Goal: Information Seeking & Learning: Find specific fact

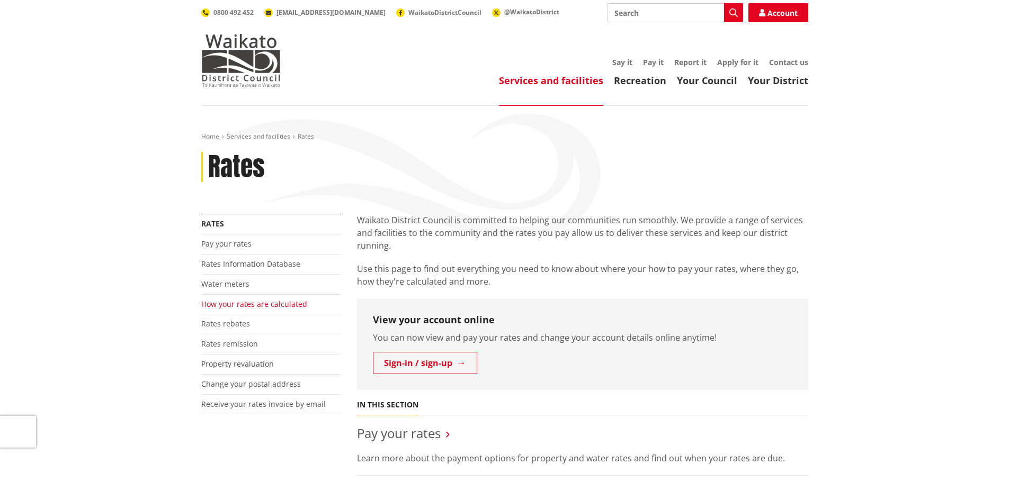
click at [248, 304] on link "How your rates are calculated" at bounding box center [254, 304] width 106 height 10
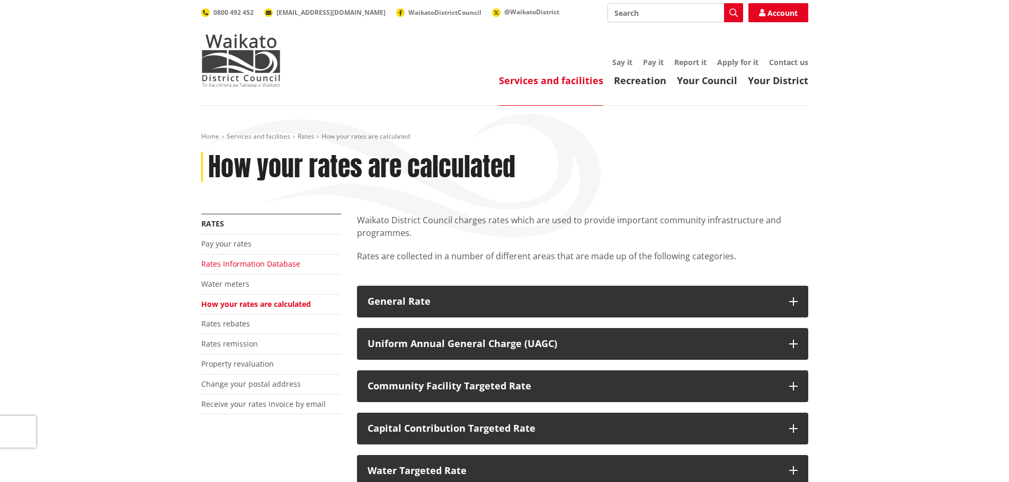
click at [270, 260] on link "Rates Information Database" at bounding box center [250, 264] width 99 height 10
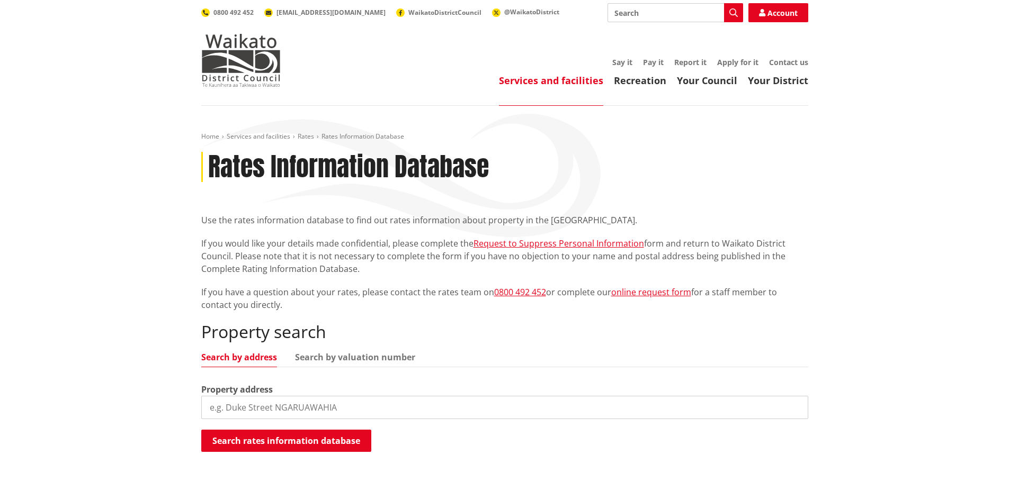
click at [214, 409] on input "search" at bounding box center [504, 407] width 607 height 23
type input "65 leathem"
click at [269, 441] on button "Search rates information database" at bounding box center [286, 441] width 170 height 22
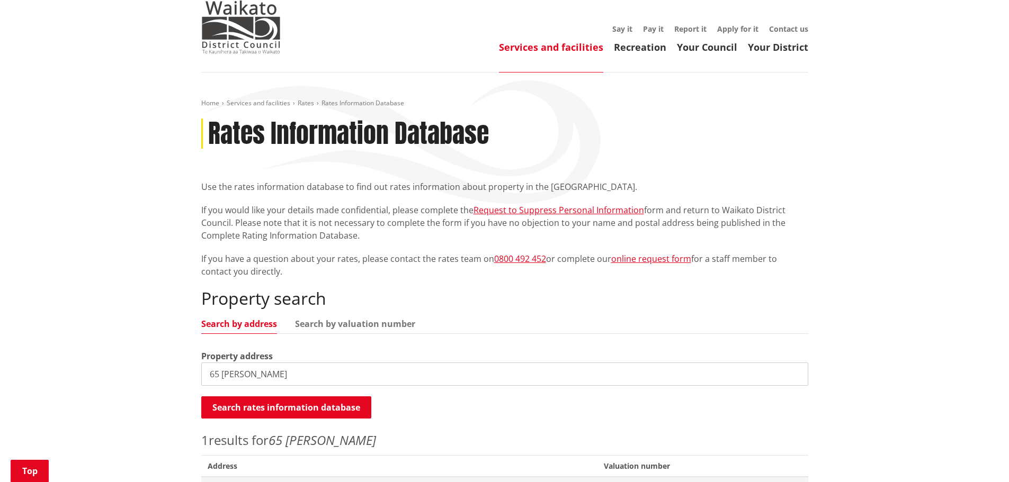
scroll to position [212, 0]
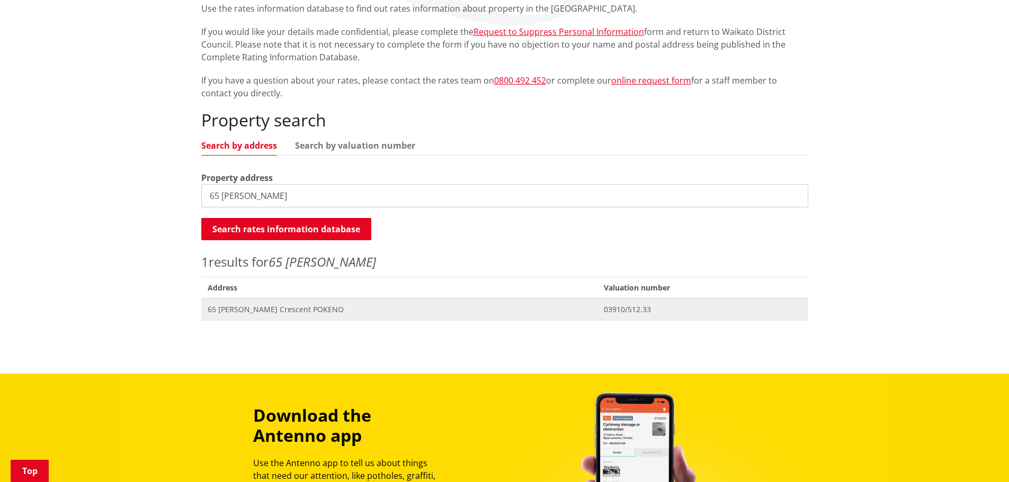
click at [268, 307] on span "65 Leathem Crescent POKENO" at bounding box center [400, 309] width 384 height 11
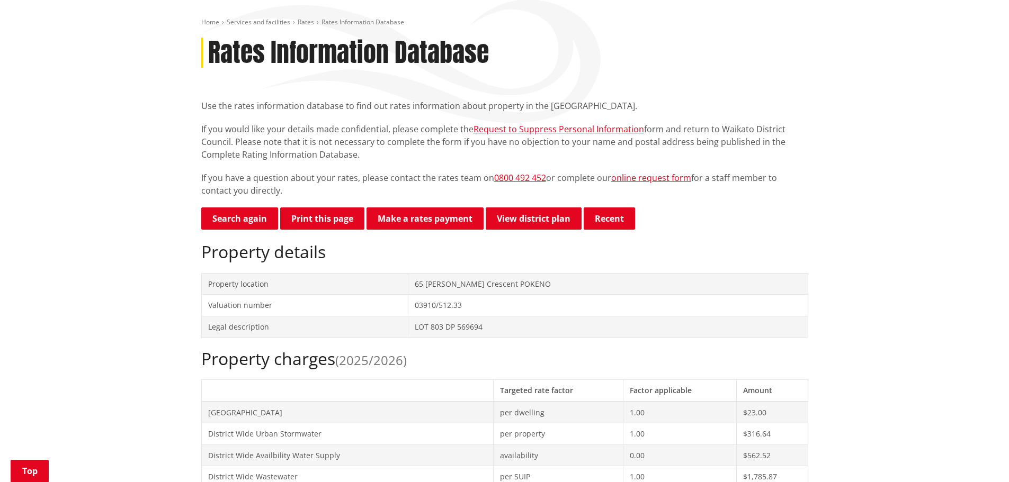
scroll to position [106, 0]
